Goal: Information Seeking & Learning: Check status

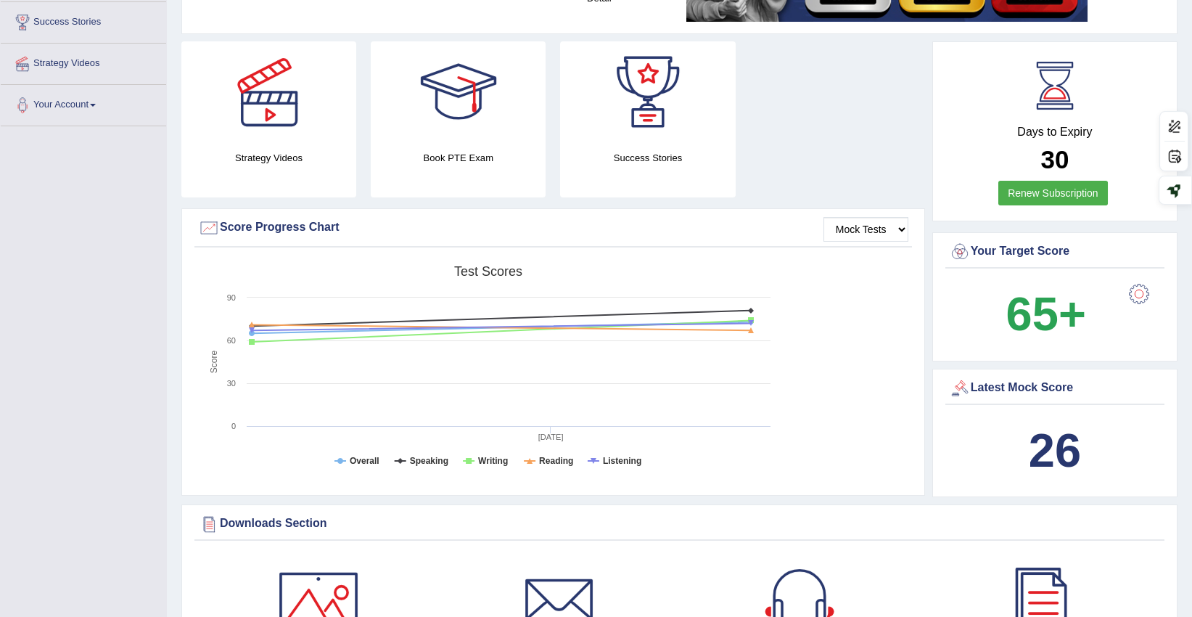
scroll to position [242, 0]
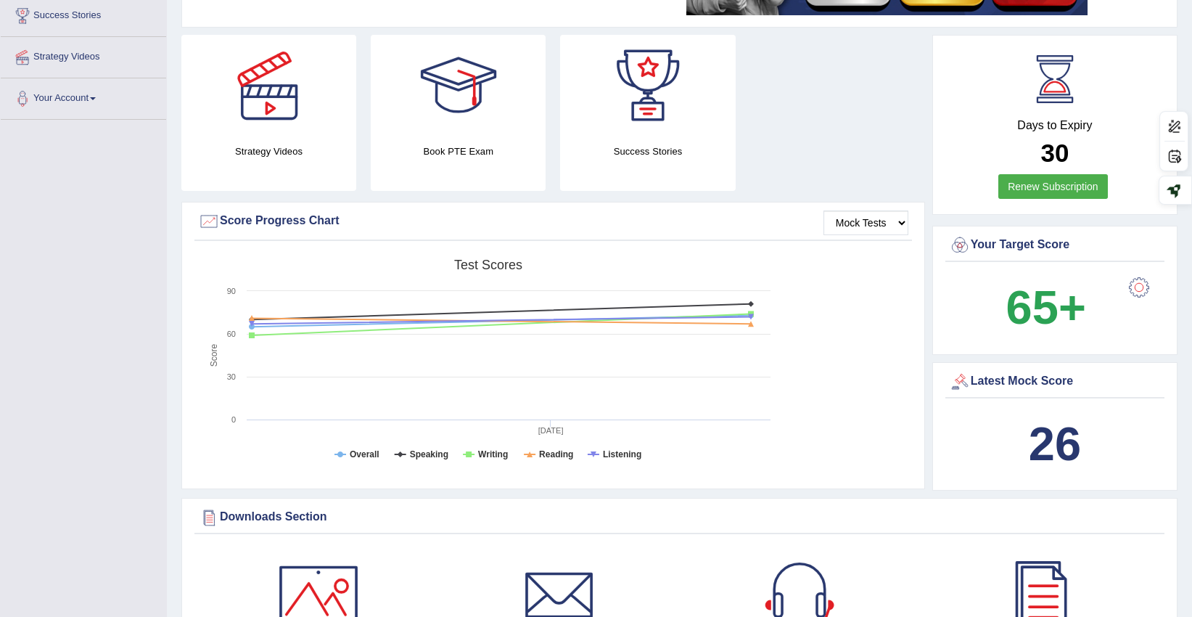
click at [974, 507] on div "Downloads Section" at bounding box center [679, 518] width 963 height 22
click at [946, 362] on div "Latest Mock Score 26" at bounding box center [1055, 426] width 245 height 129
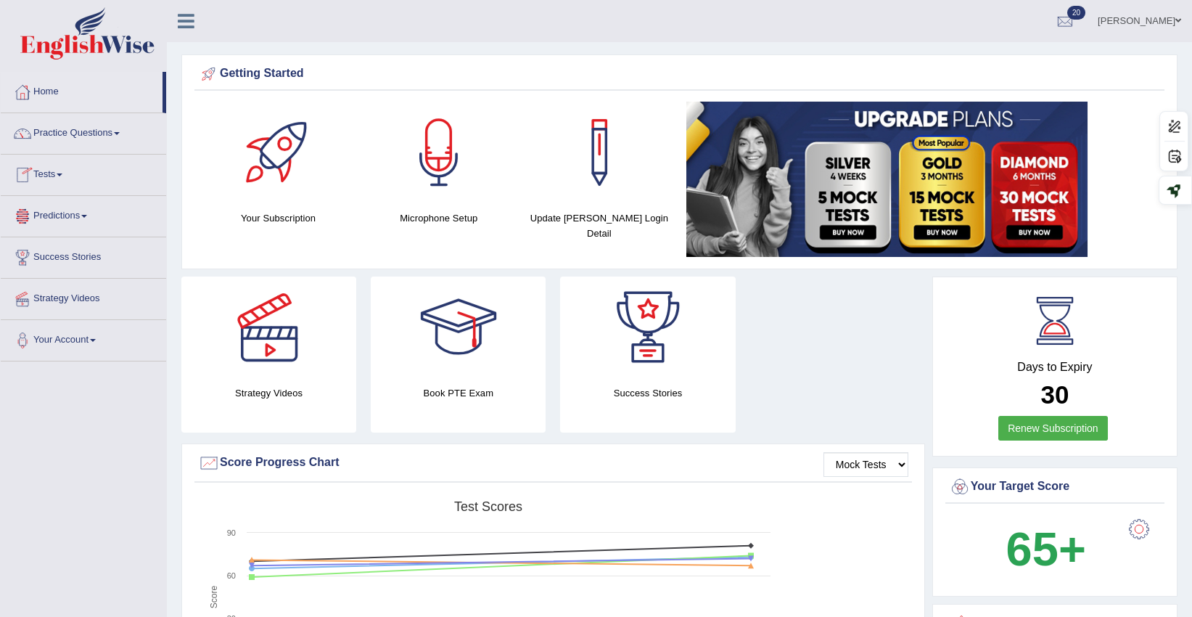
click at [47, 168] on link "Tests" at bounding box center [83, 173] width 165 height 36
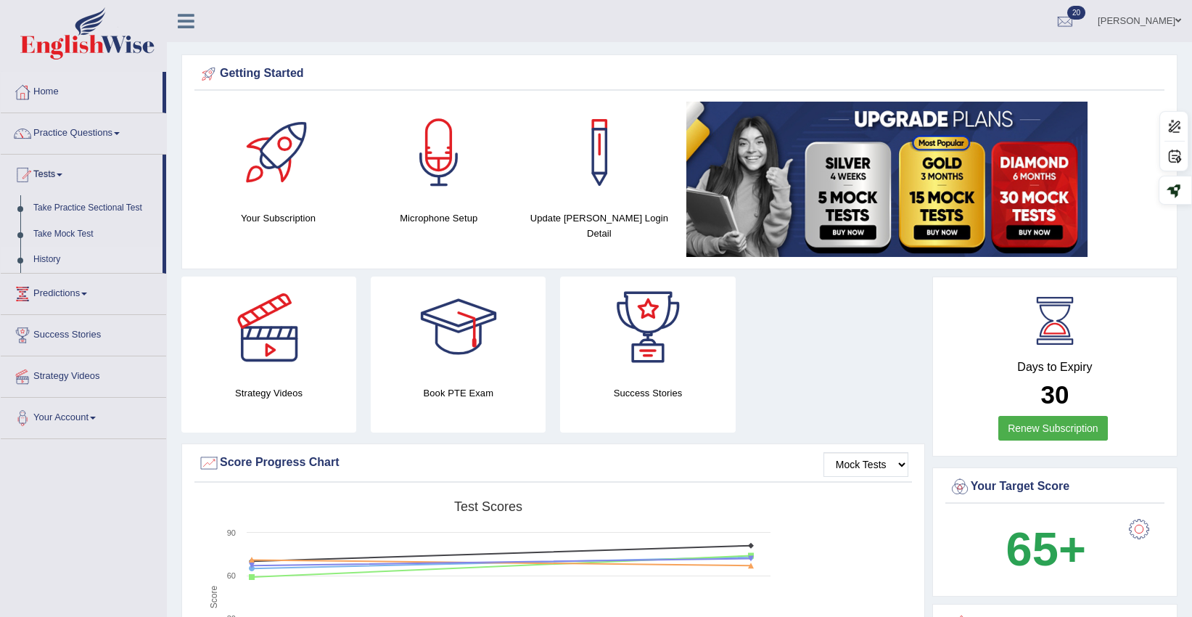
click at [52, 260] on link "History" at bounding box center [95, 260] width 136 height 26
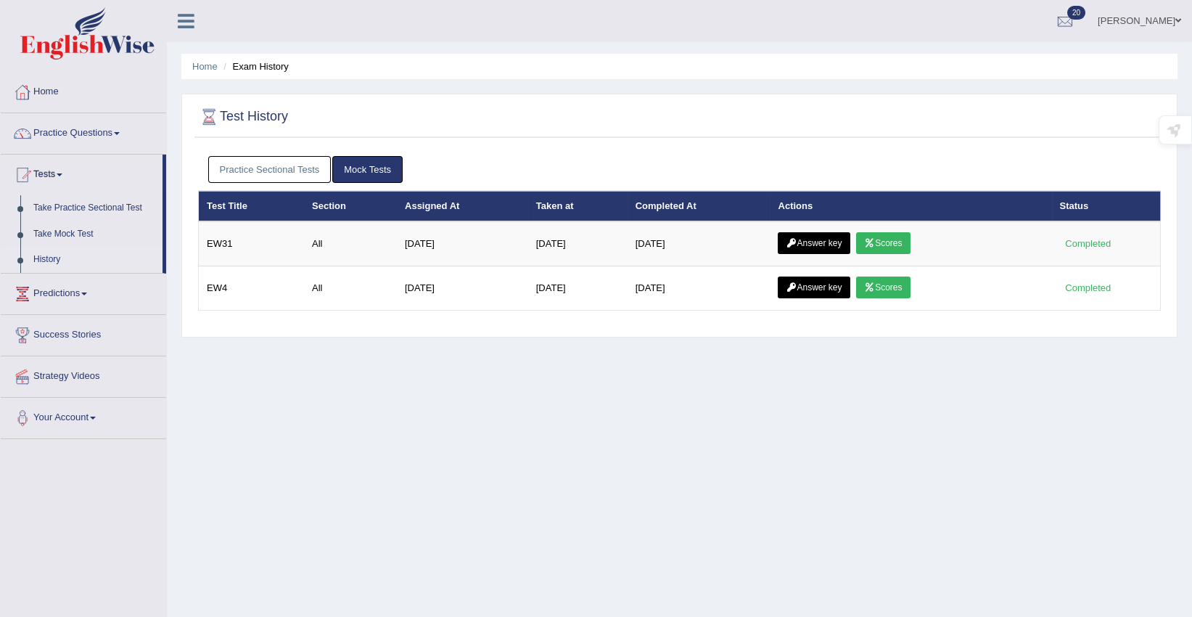
click at [258, 169] on link "Practice Sectional Tests" at bounding box center [269, 169] width 123 height 27
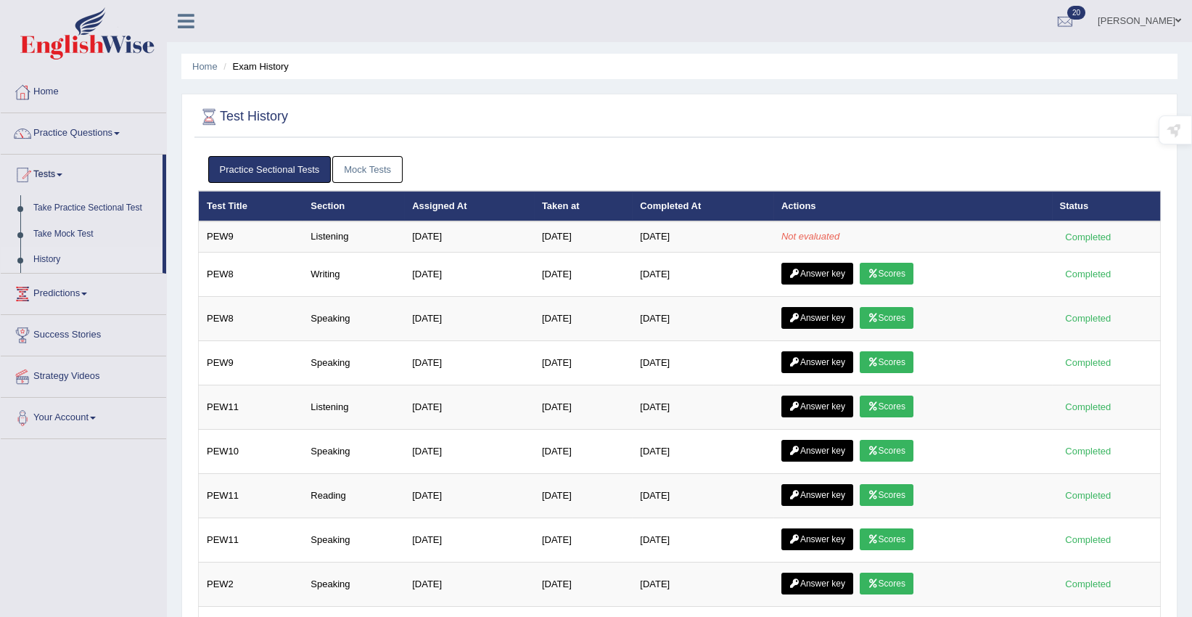
click at [368, 171] on link "Mock Tests" at bounding box center [367, 169] width 70 height 27
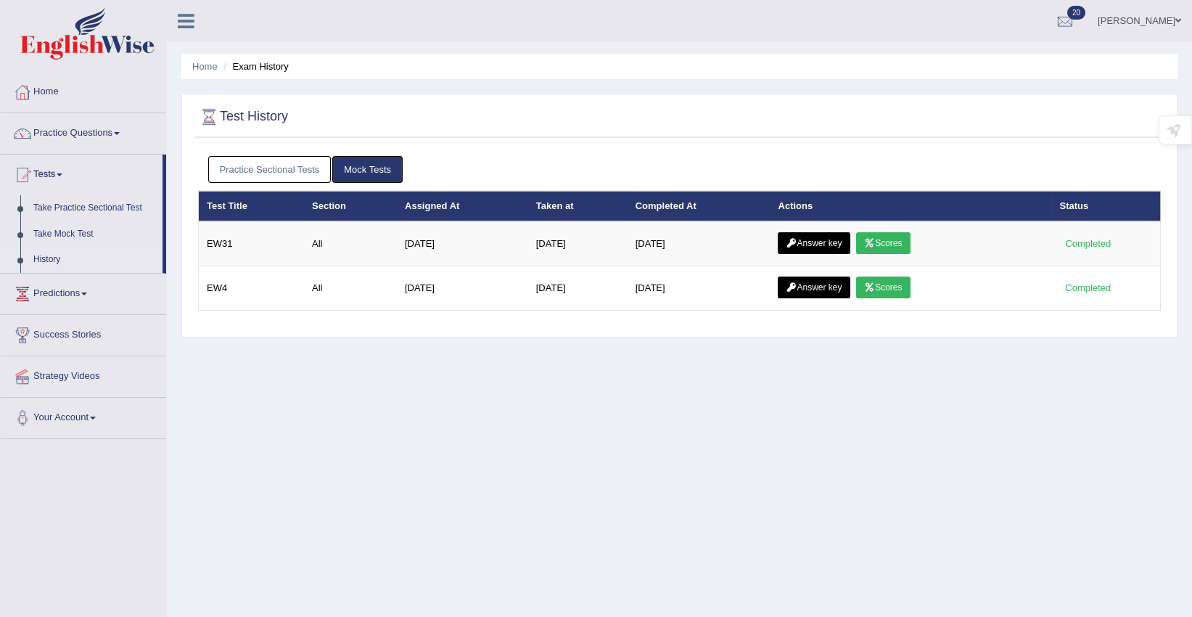
click at [295, 170] on link "Practice Sectional Tests" at bounding box center [269, 169] width 123 height 27
